Goal: Task Accomplishment & Management: Manage account settings

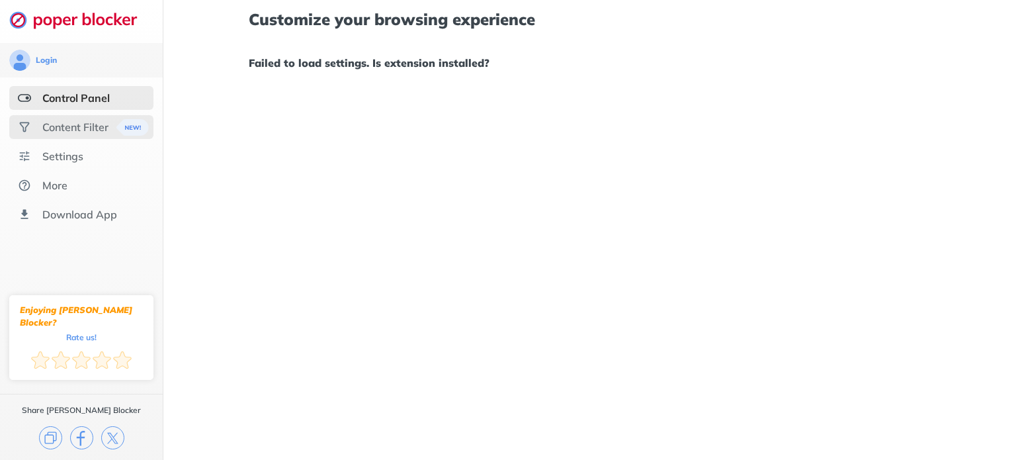
click at [70, 133] on div "Content Filter" at bounding box center [75, 126] width 66 height 13
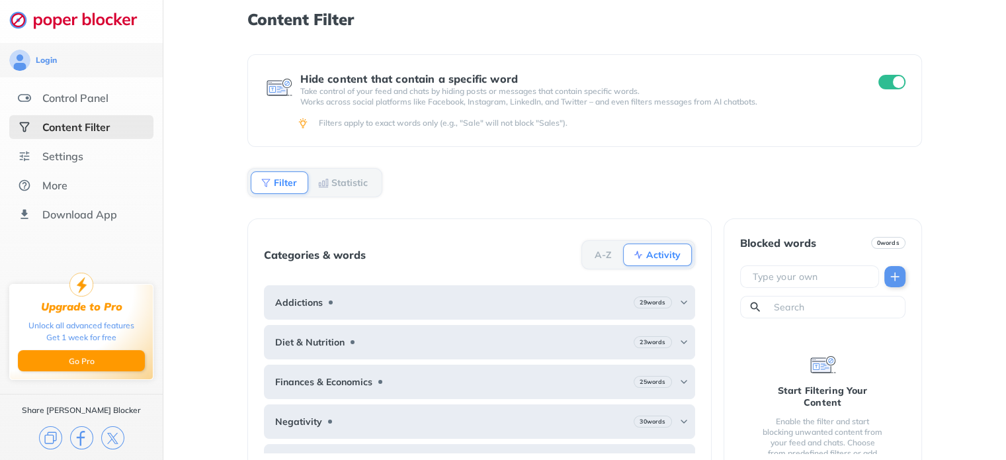
click at [364, 179] on b "Statistic" at bounding box center [349, 183] width 36 height 8
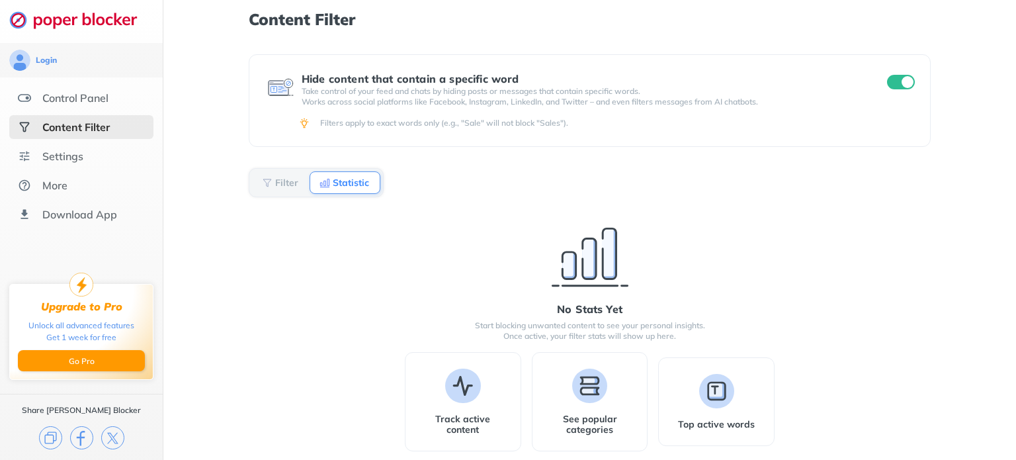
click at [279, 181] on b "Filter" at bounding box center [286, 183] width 23 height 8
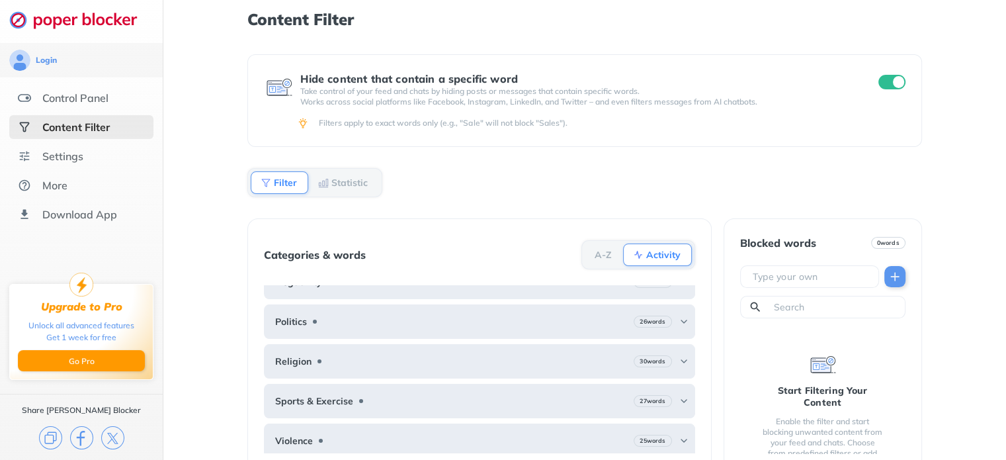
click at [884, 89] on input "checkbox" at bounding box center [893, 82] width 28 height 15
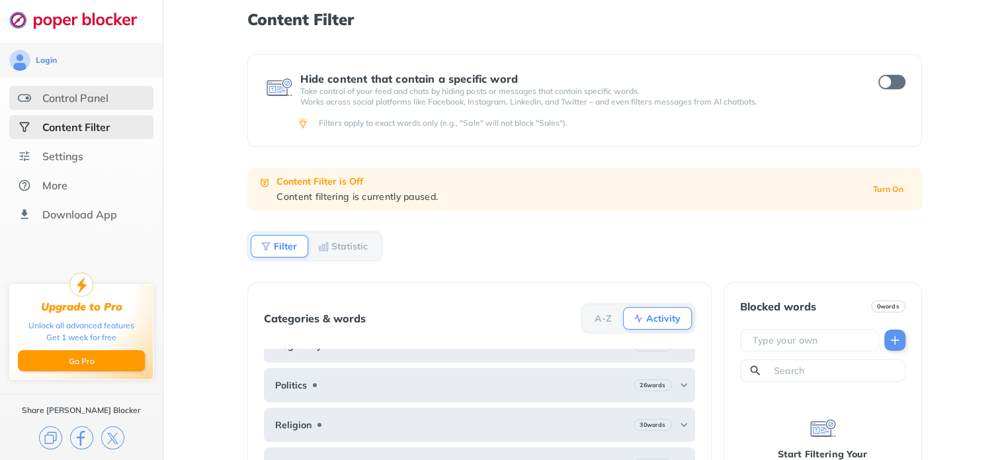
click at [108, 97] on div "Control Panel" at bounding box center [75, 97] width 66 height 13
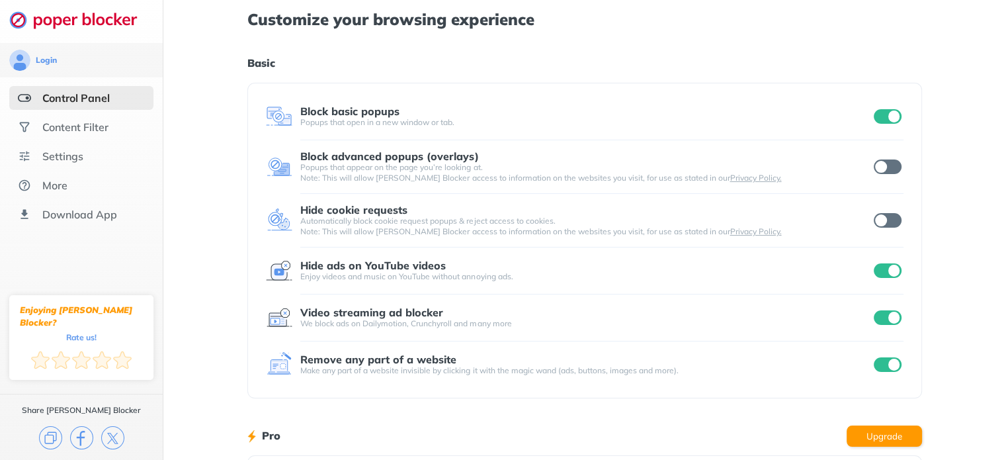
click at [223, 173] on div "Customize your browsing experience Basic Block basic popups Popups that open in…" at bounding box center [584, 342] width 843 height 684
click at [892, 164] on input "checkbox" at bounding box center [888, 166] width 28 height 15
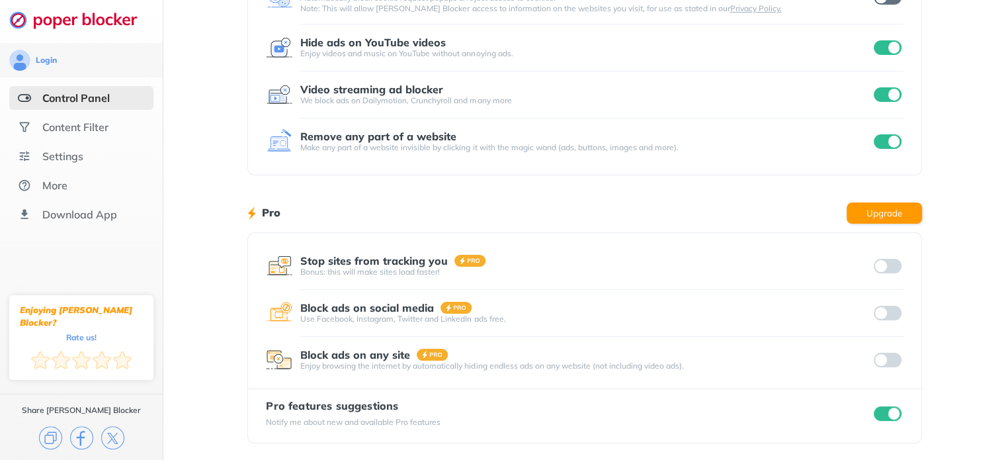
scroll to position [224, 0]
